Goal: Information Seeking & Learning: Learn about a topic

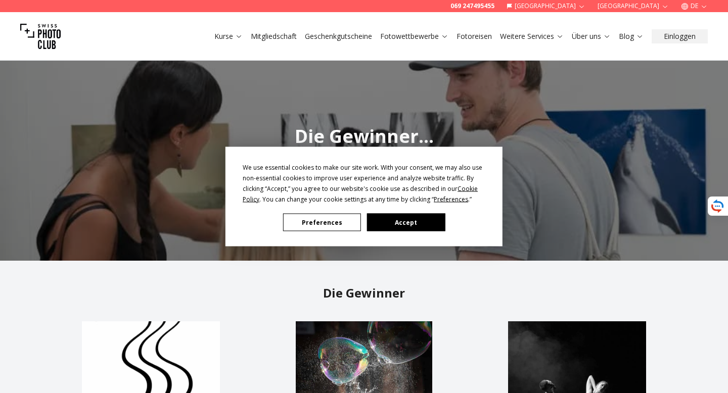
click at [398, 220] on button "Accept" at bounding box center [406, 223] width 78 height 18
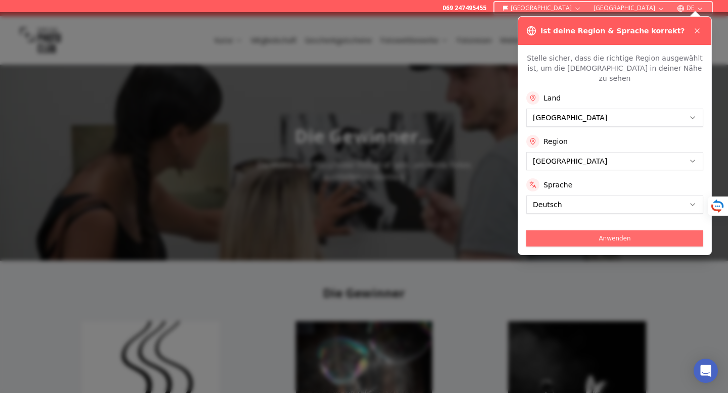
click at [609, 230] on button "Anwenden" at bounding box center [614, 238] width 177 height 16
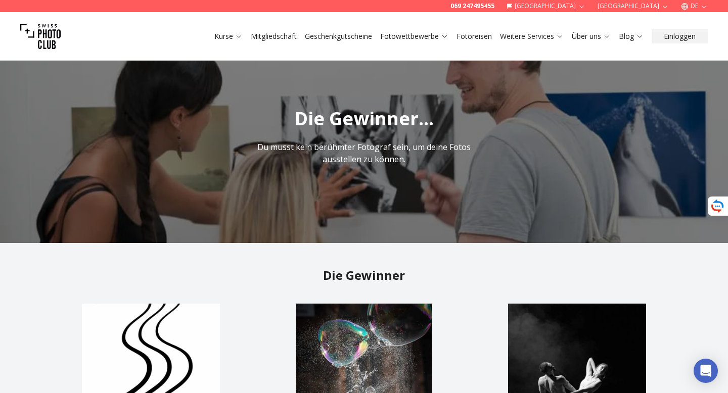
scroll to position [19, 0]
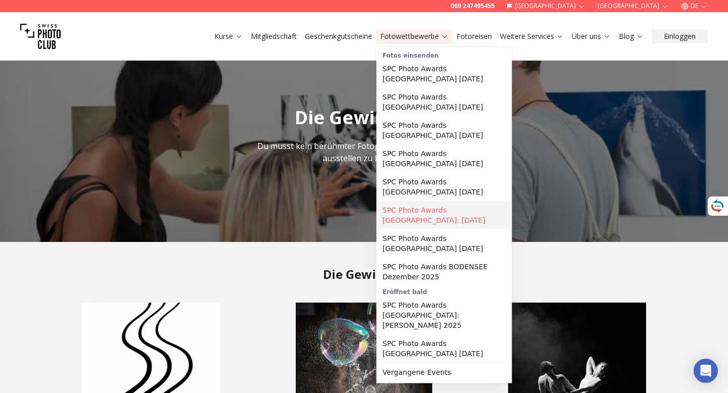
click at [441, 219] on link "SPC Photo Awards [GEOGRAPHIC_DATA]: [DATE]" at bounding box center [444, 215] width 131 height 28
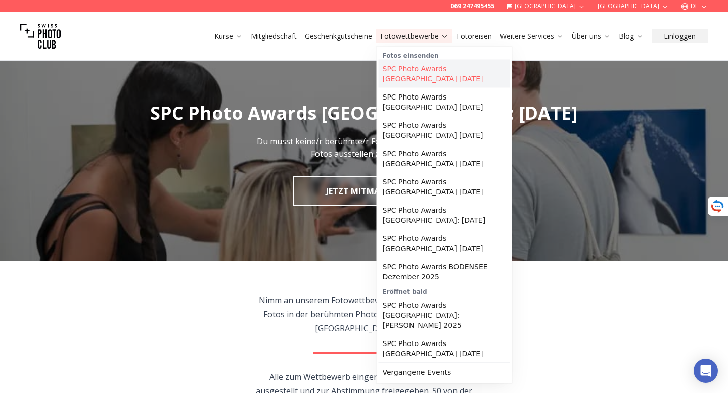
click at [443, 69] on link "SPC Photo Awards [GEOGRAPHIC_DATA] [DATE]" at bounding box center [444, 74] width 131 height 28
